Goal: Download file/media

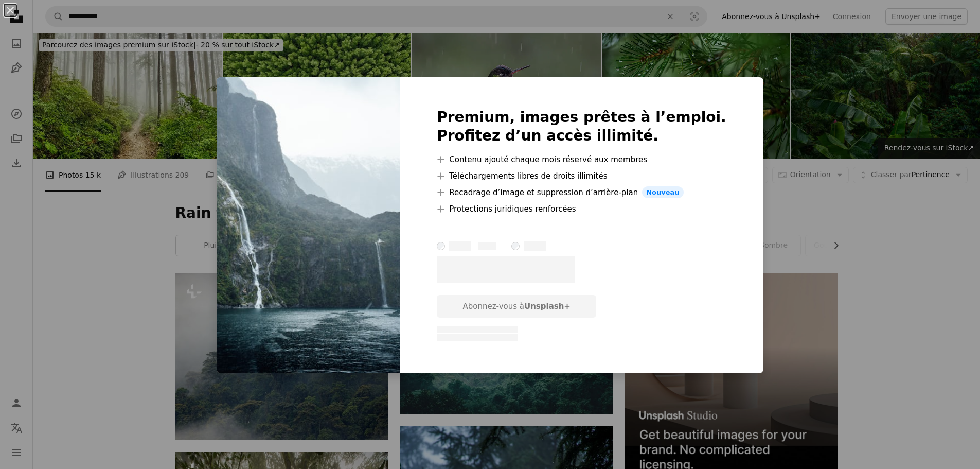
scroll to position [4510, 0]
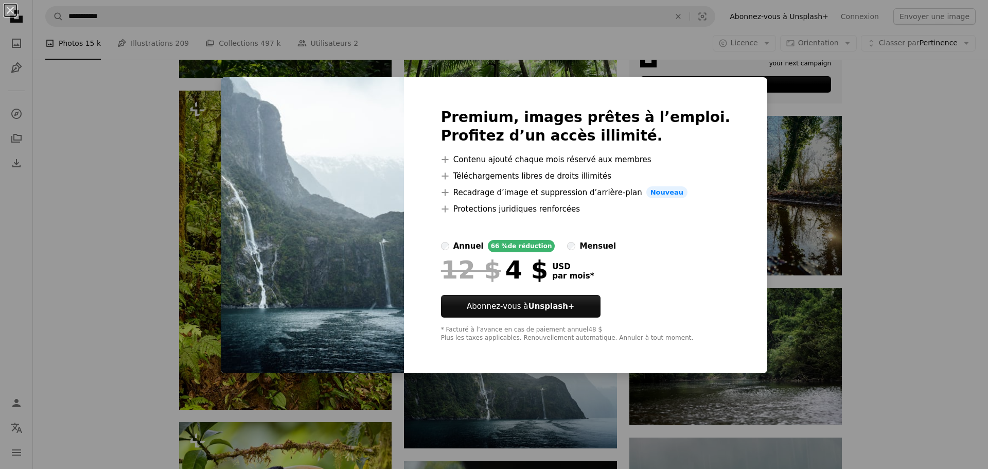
click at [840, 310] on div "An X shape Premium, images prêtes à l’emploi. Profitez d’un accès illimité. A p…" at bounding box center [494, 234] width 988 height 469
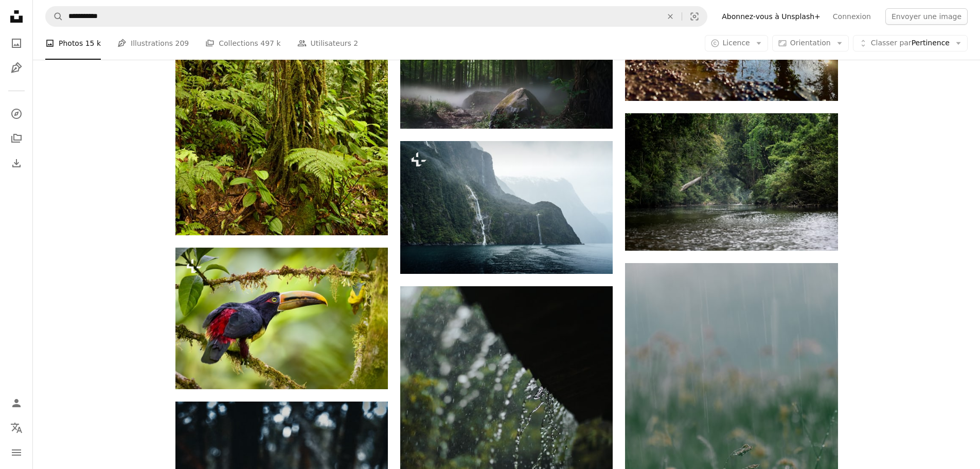
scroll to position [4716, 0]
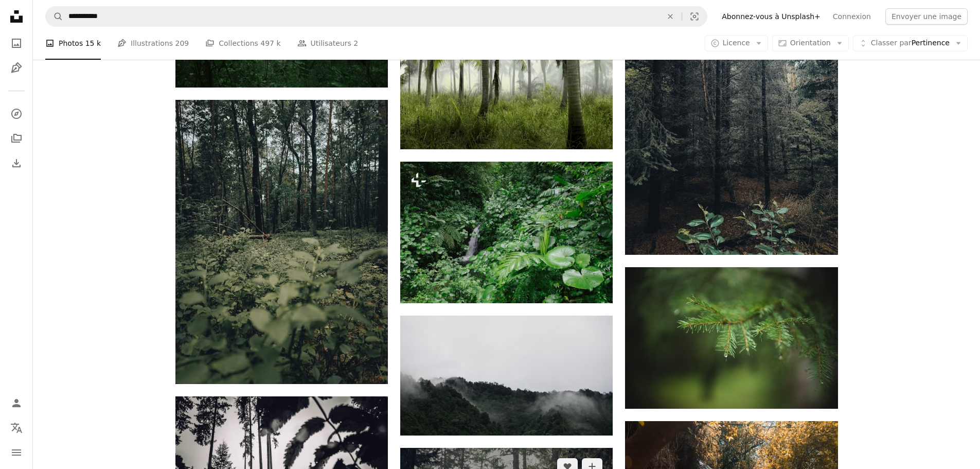
scroll to position [5797, 0]
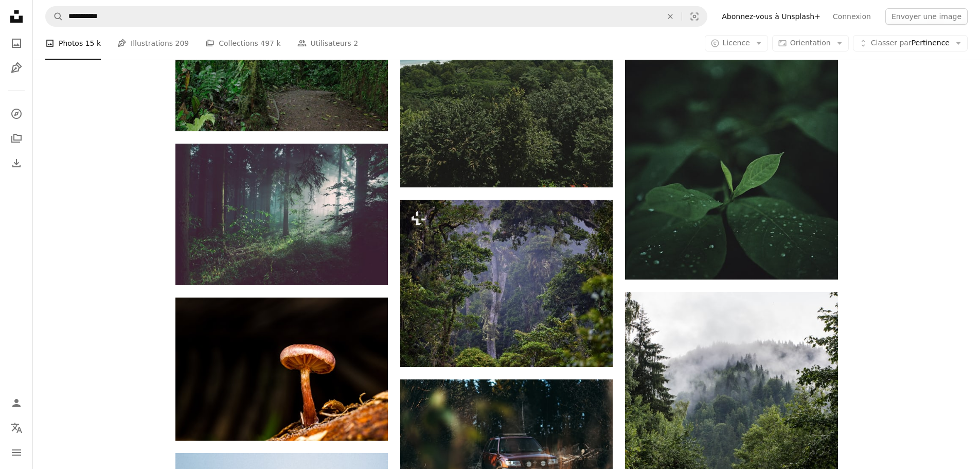
scroll to position [6723, 0]
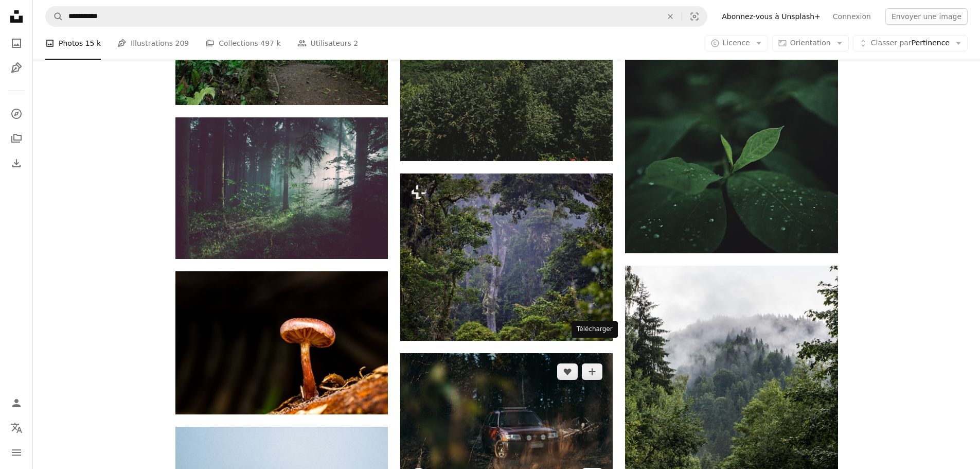
click at [599, 468] on link "Arrow pointing down" at bounding box center [592, 476] width 21 height 16
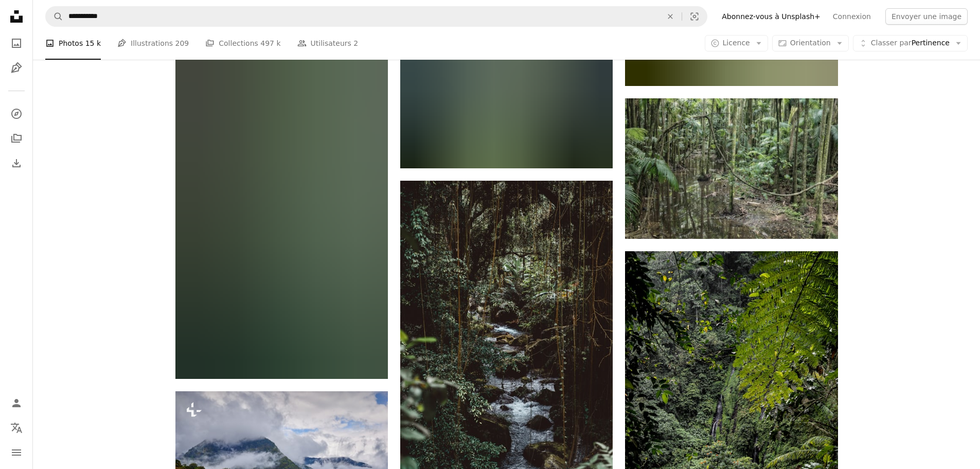
scroll to position [11044, 0]
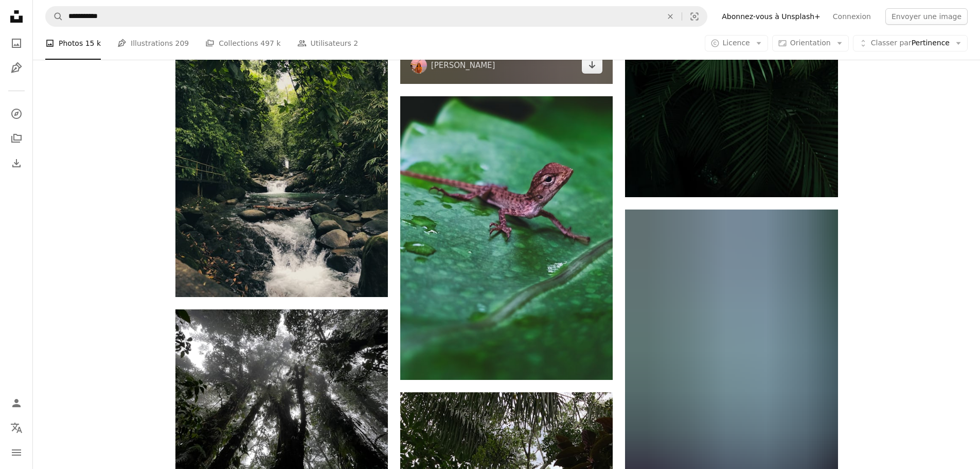
scroll to position [14697, 0]
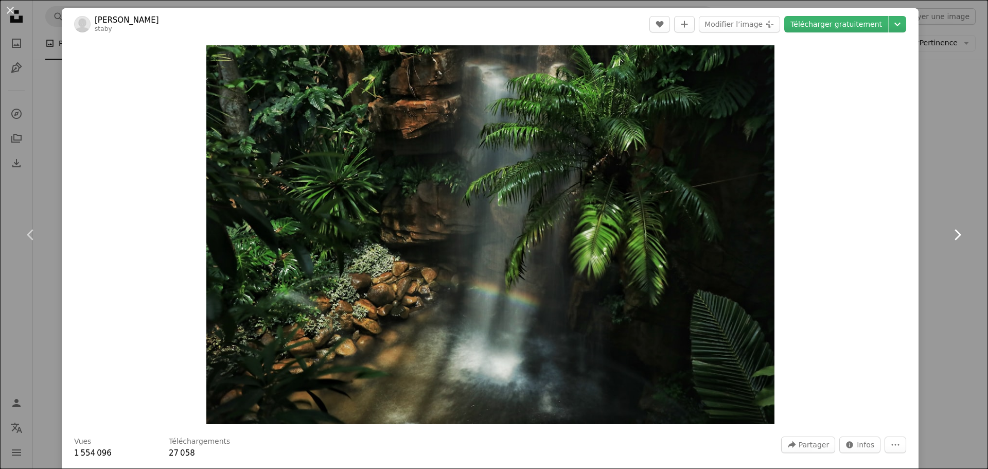
click at [938, 276] on link "Chevron right" at bounding box center [957, 234] width 62 height 99
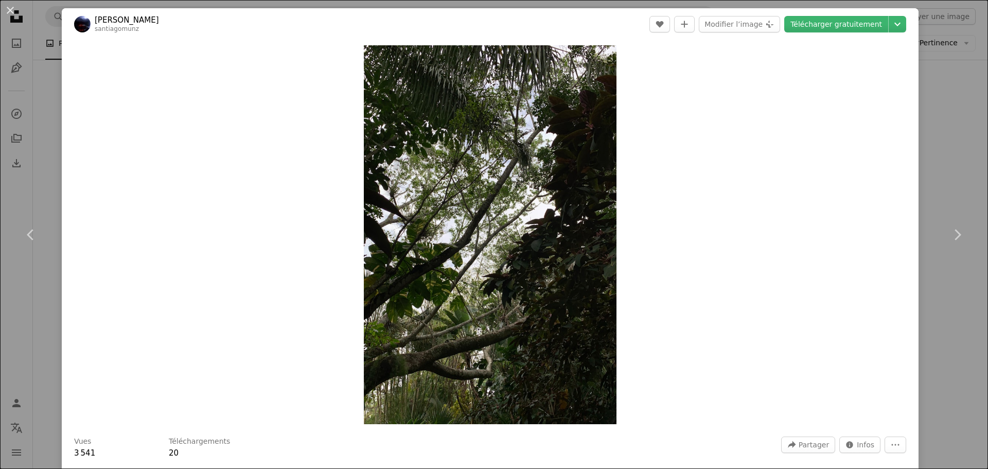
click at [11, 13] on button "An X shape" at bounding box center [10, 10] width 12 height 12
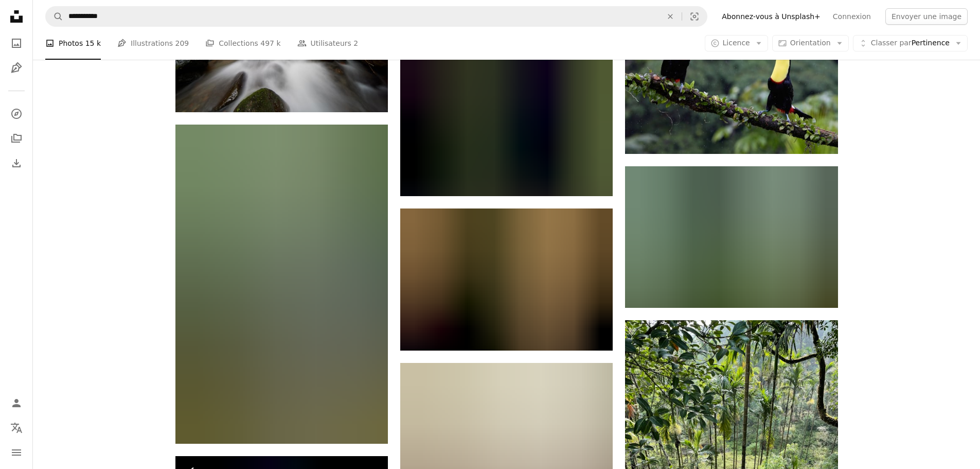
scroll to position [18453, 0]
